Goal: Task Accomplishment & Management: Use online tool/utility

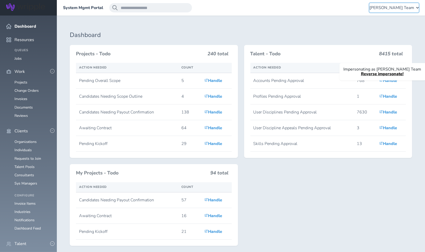
click at [395, 6] on span "[PERSON_NAME] Team" at bounding box center [392, 7] width 45 height 5
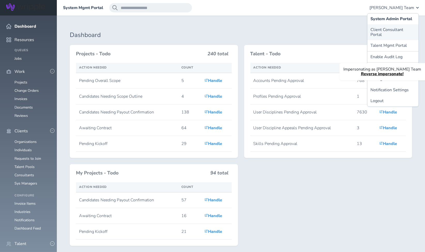
click at [388, 27] on link "Client Consultant Portal" at bounding box center [393, 32] width 51 height 16
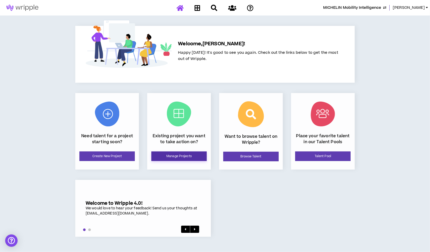
click at [174, 154] on link "Manage Projects" at bounding box center [178, 156] width 55 height 10
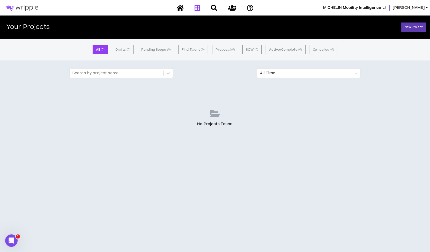
click at [363, 10] on span "MICHELIN Mobility Intelligence" at bounding box center [352, 8] width 58 height 6
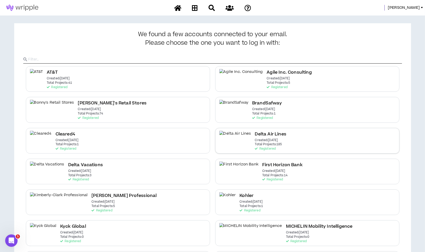
click at [255, 133] on h2 "Delta Air Lines" at bounding box center [270, 134] width 31 height 7
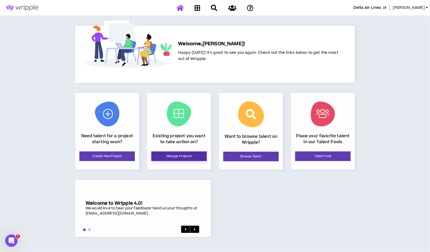
click at [176, 154] on link "Manage Projects" at bounding box center [178, 156] width 55 height 10
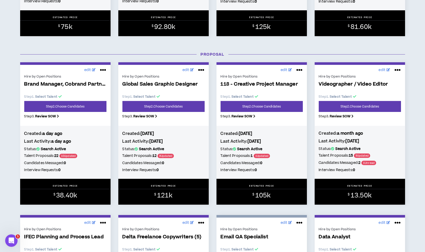
scroll to position [208, 0]
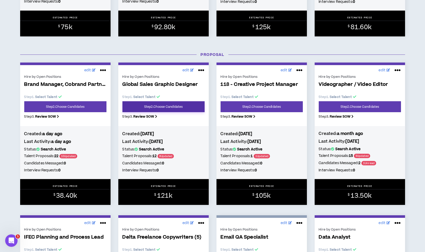
click at [173, 105] on link "Step 2 . Choose Candidates" at bounding box center [164, 106] width 82 height 11
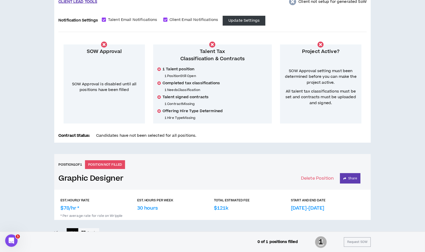
scroll to position [16, 0]
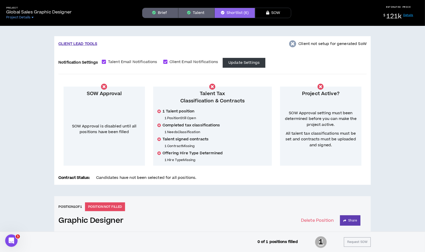
click at [203, 13] on button "Talent" at bounding box center [196, 13] width 36 height 10
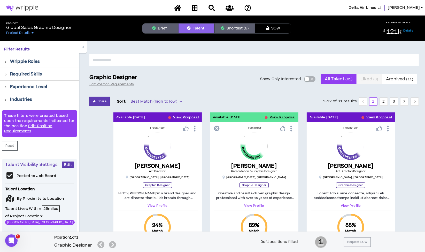
click at [161, 62] on input "text" at bounding box center [254, 60] width 330 height 12
type input "****"
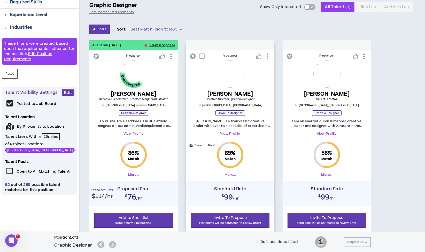
scroll to position [72, 0]
drag, startPoint x: 400, startPoint y: 86, endPoint x: 229, endPoint y: 34, distance: 178.1
click at [400, 86] on div "Available: [DATE] View Proposal Freelancer [PERSON_NAME] Creative Director/Art …" at bounding box center [254, 137] width 330 height 194
